Goal: Book appointment/travel/reservation

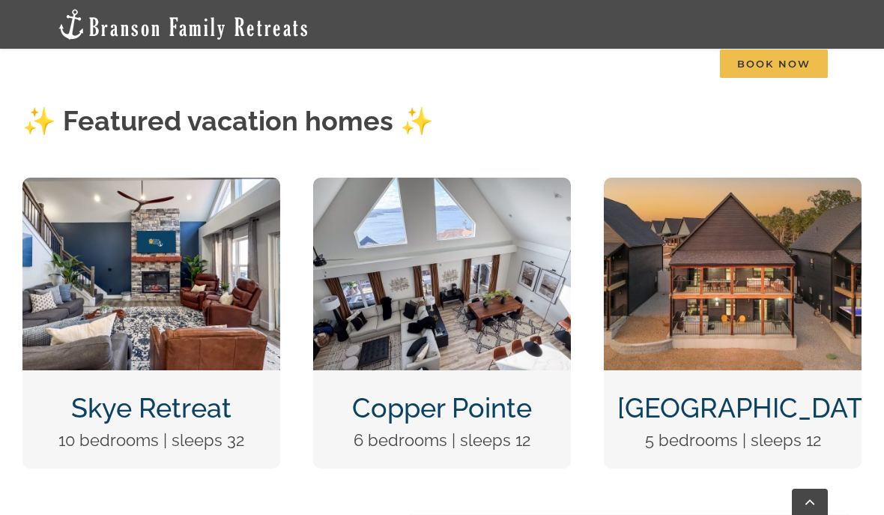
scroll to position [505, 0]
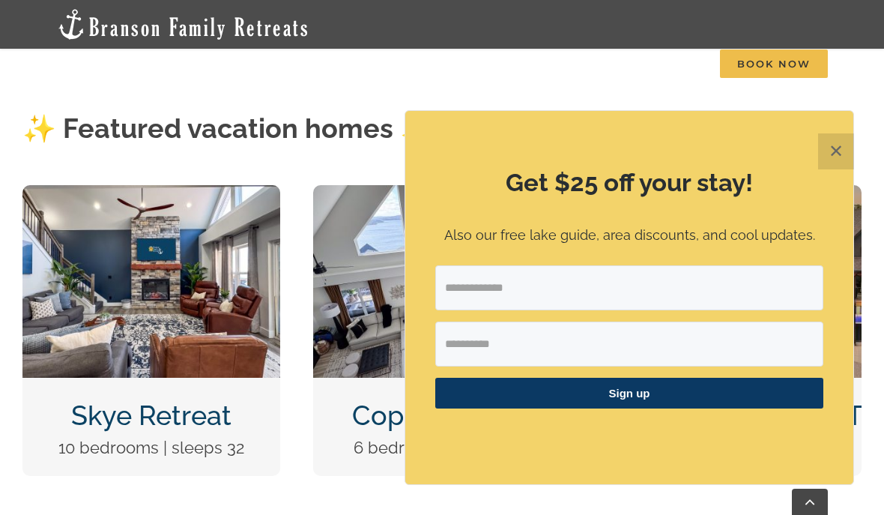
click at [0, 0] on span "The Cottages | 11 Bedrooms" at bounding box center [0, 0] width 0 height 0
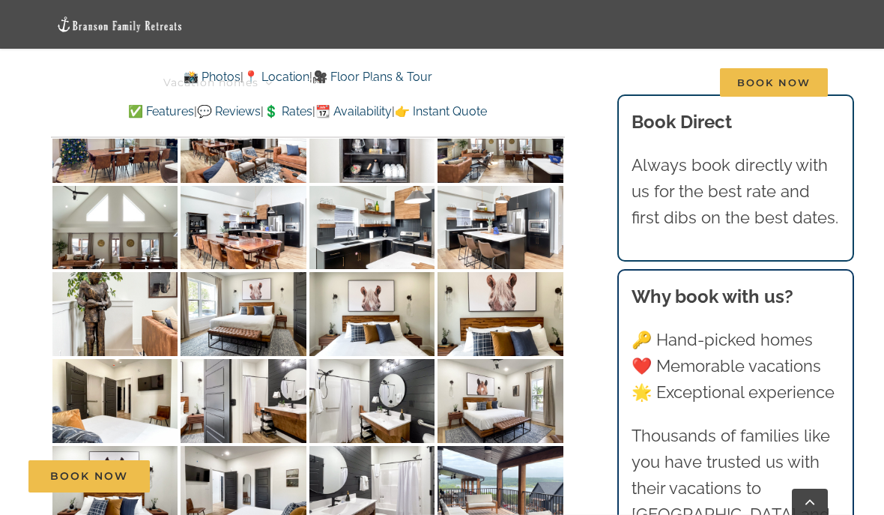
scroll to position [6469, 0]
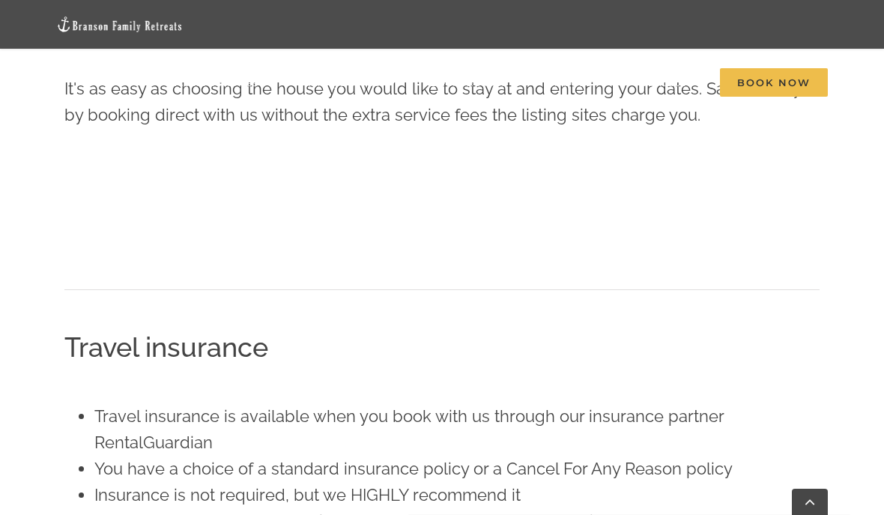
scroll to position [617, 0]
